Goal: Transaction & Acquisition: Subscribe to service/newsletter

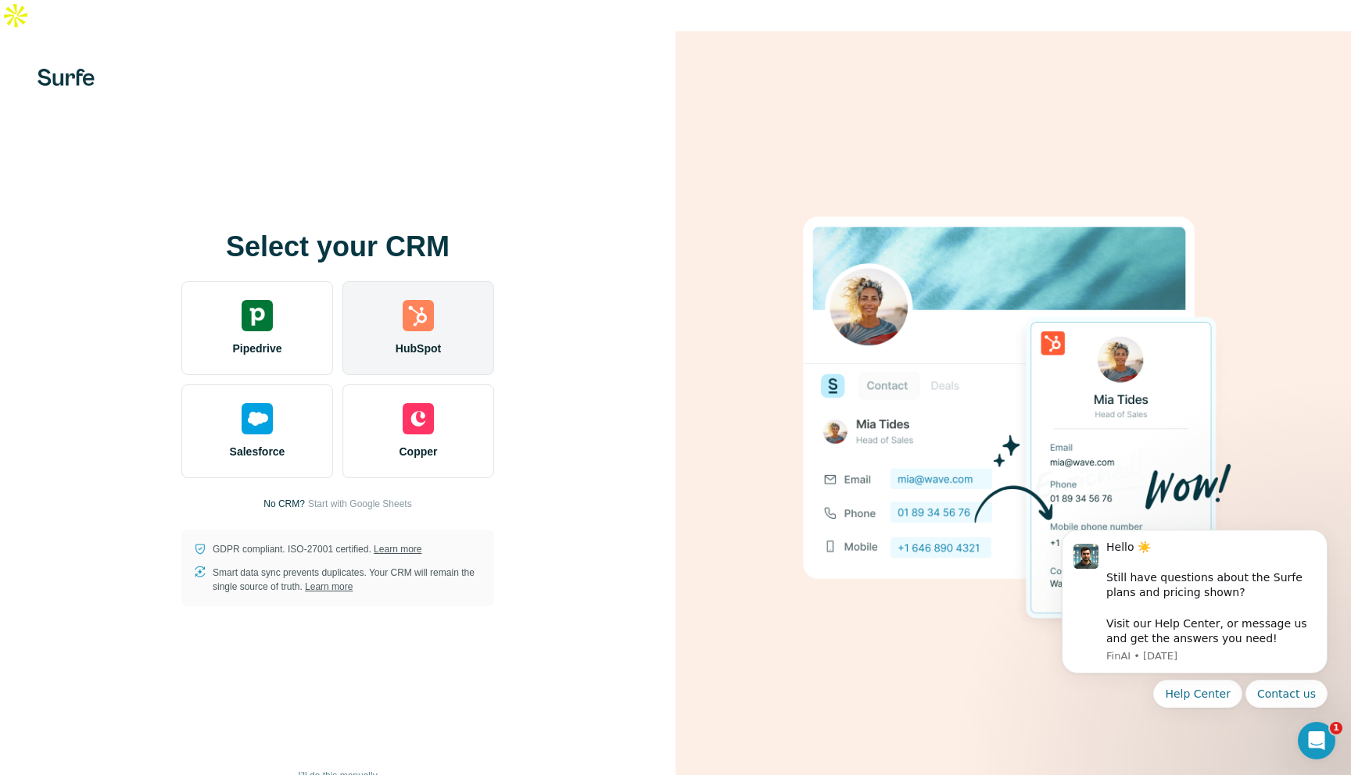
click at [440, 281] on div "HubSpot" at bounding box center [418, 328] width 152 height 94
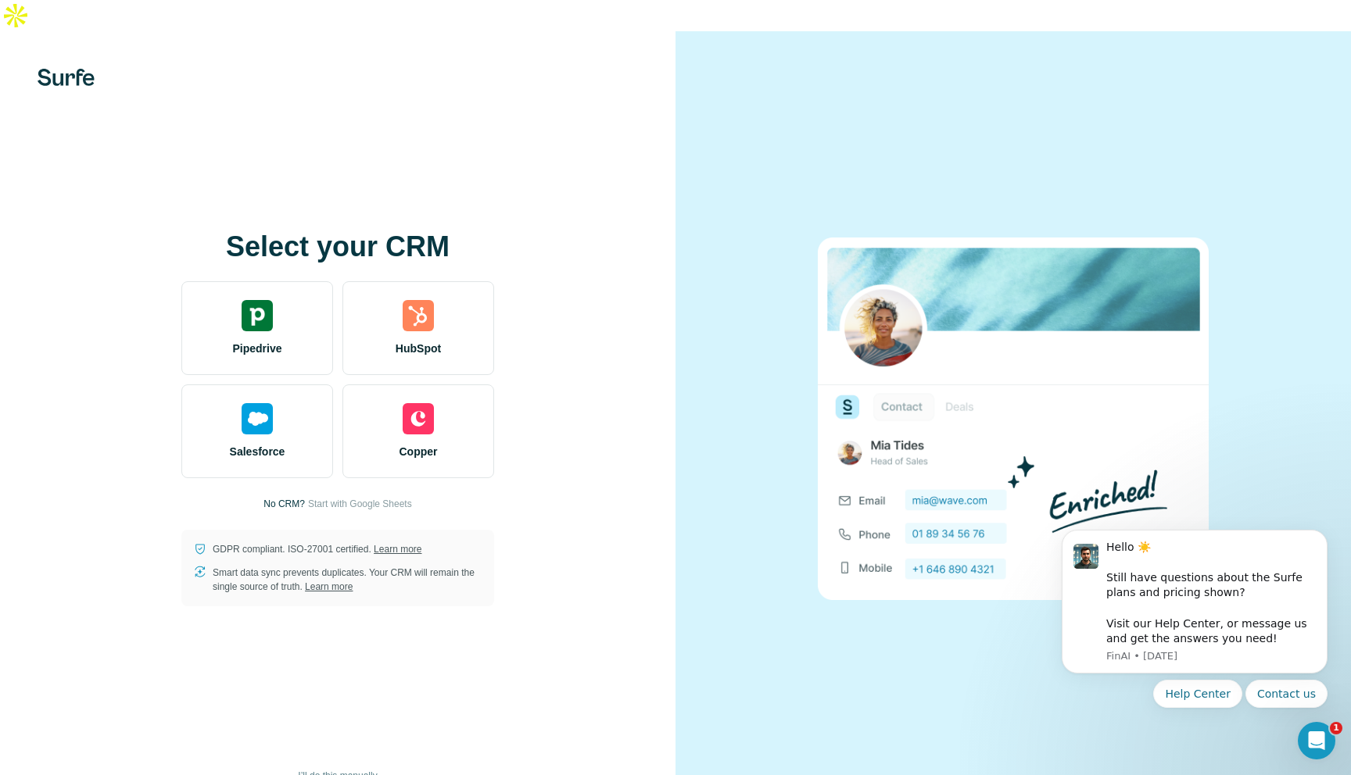
click at [319, 764] on button "I’ll do this manually" at bounding box center [337, 775] width 101 height 23
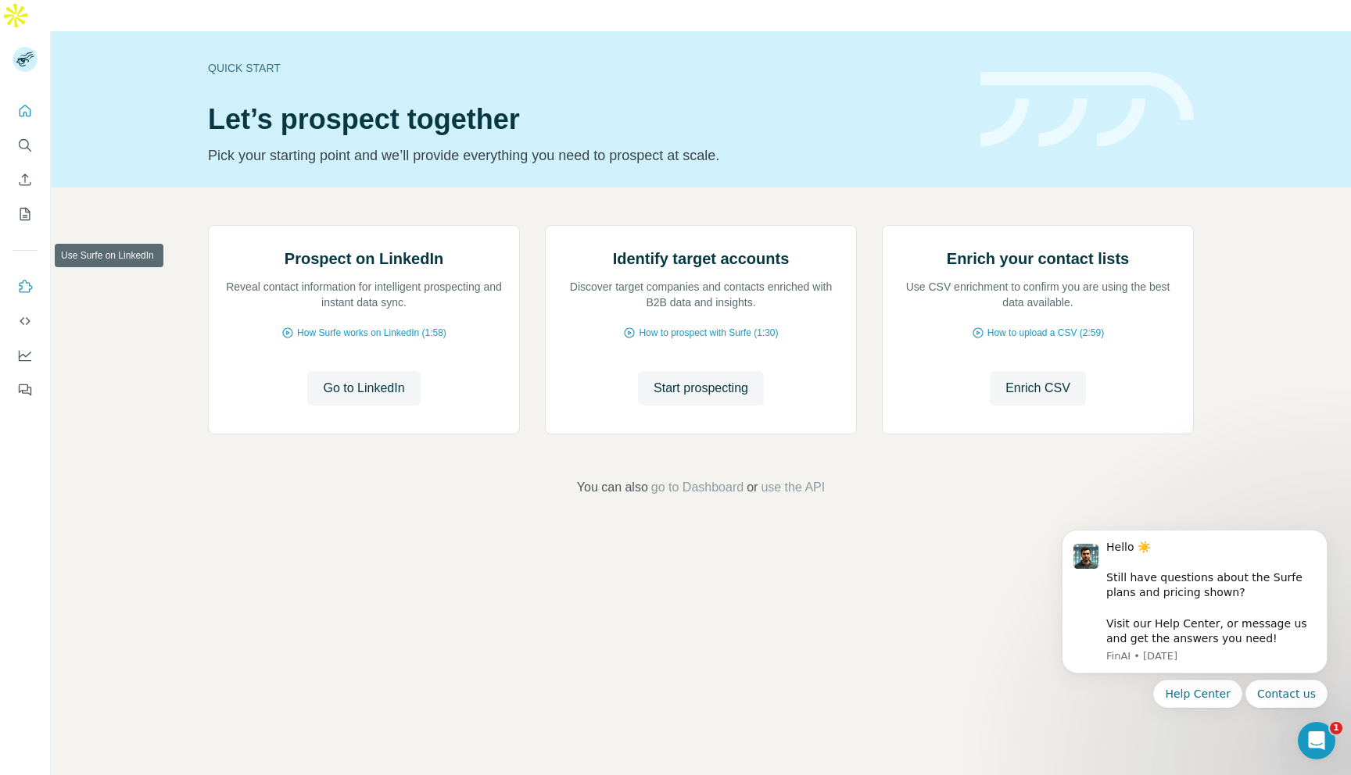
click at [24, 279] on icon "Use Surfe on LinkedIn" at bounding box center [25, 287] width 16 height 16
click at [20, 348] on icon "Dashboard" at bounding box center [25, 356] width 16 height 16
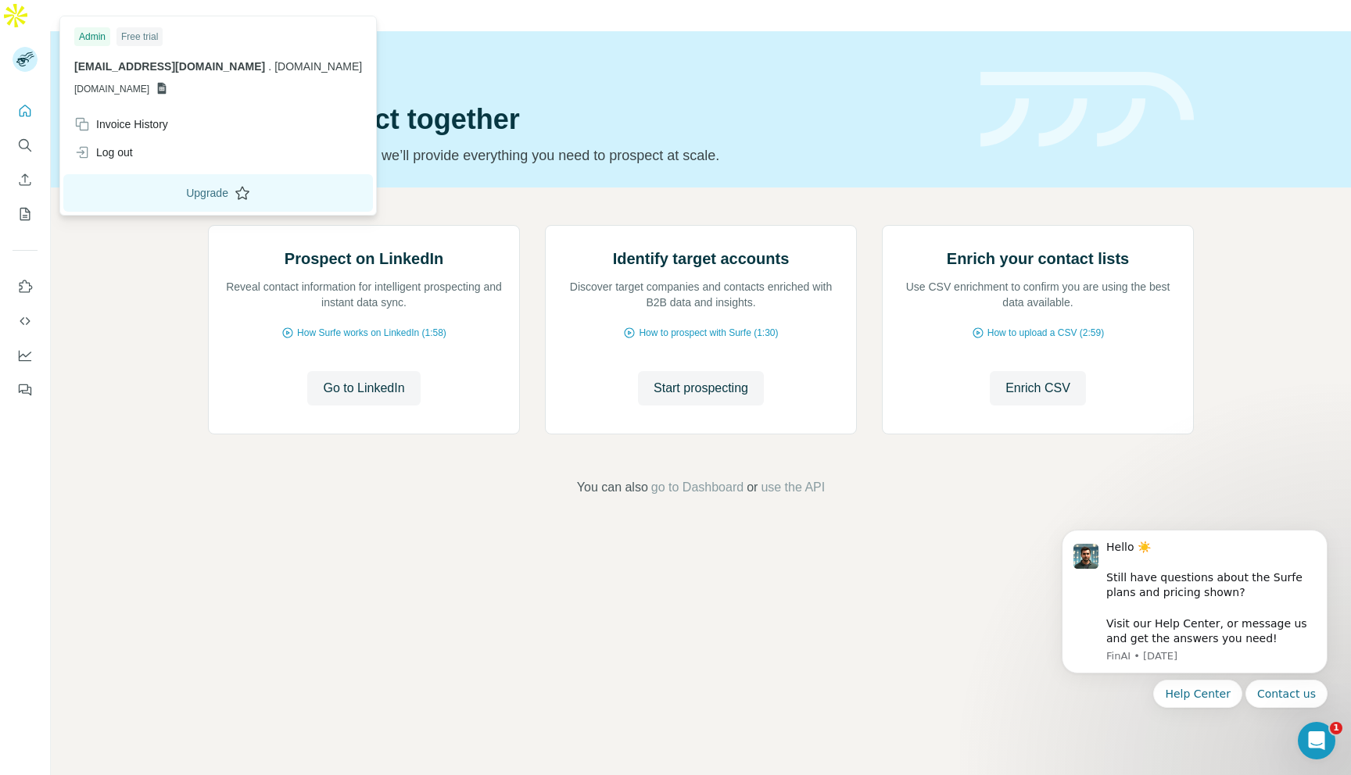
click at [150, 199] on button "Upgrade" at bounding box center [218, 193] width 310 height 38
click at [143, 30] on div "Free trial" at bounding box center [139, 36] width 46 height 19
click at [121, 191] on button "Upgrade" at bounding box center [218, 193] width 310 height 38
